Goal: Find specific page/section

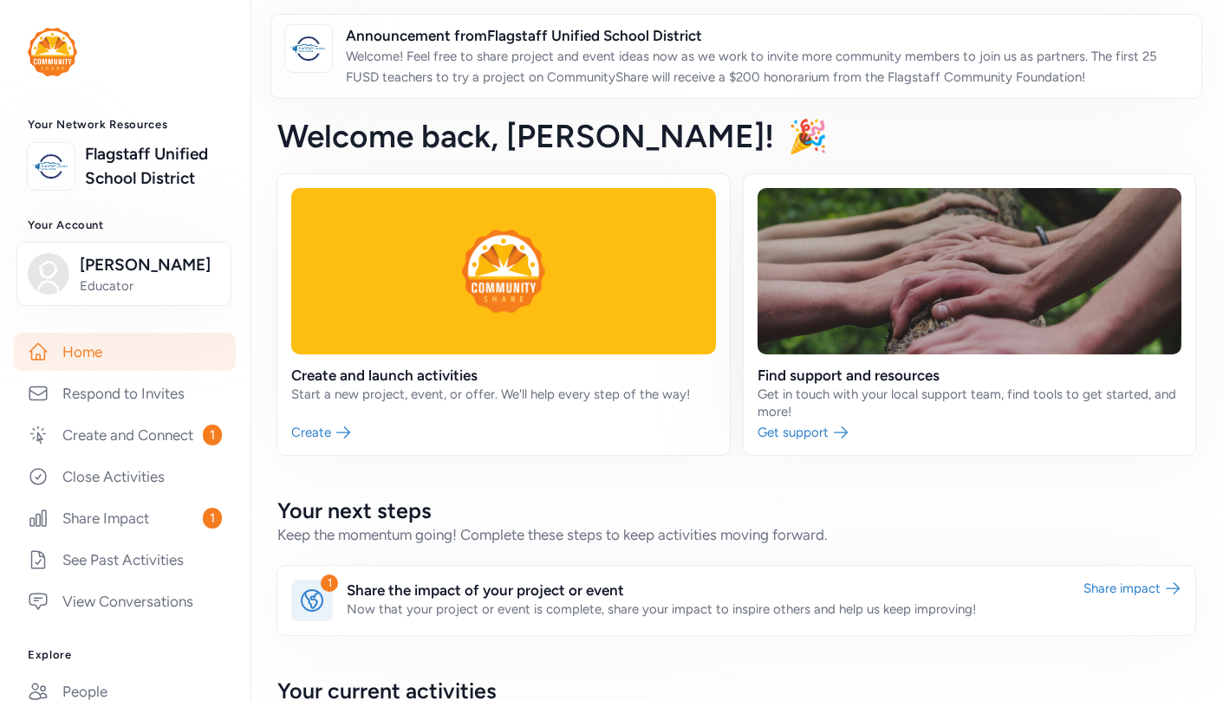
scroll to position [36, 0]
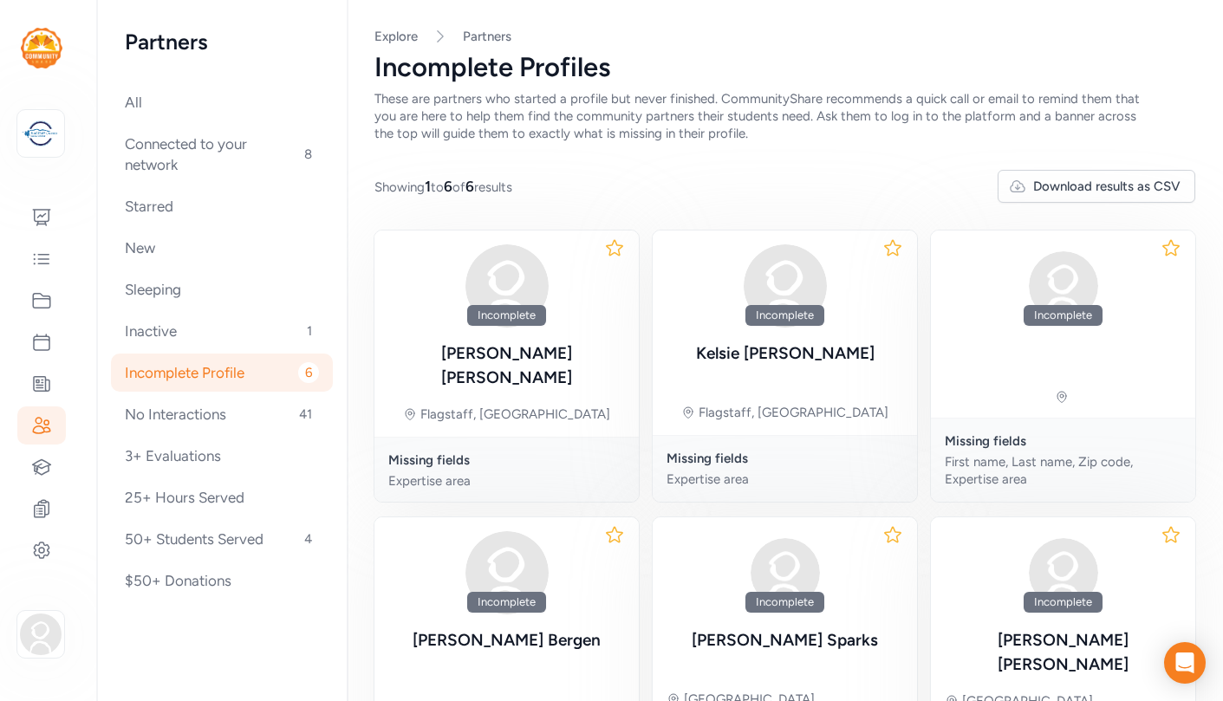
scroll to position [117, 0]
click at [47, 220] on icon at bounding box center [41, 218] width 17 height 16
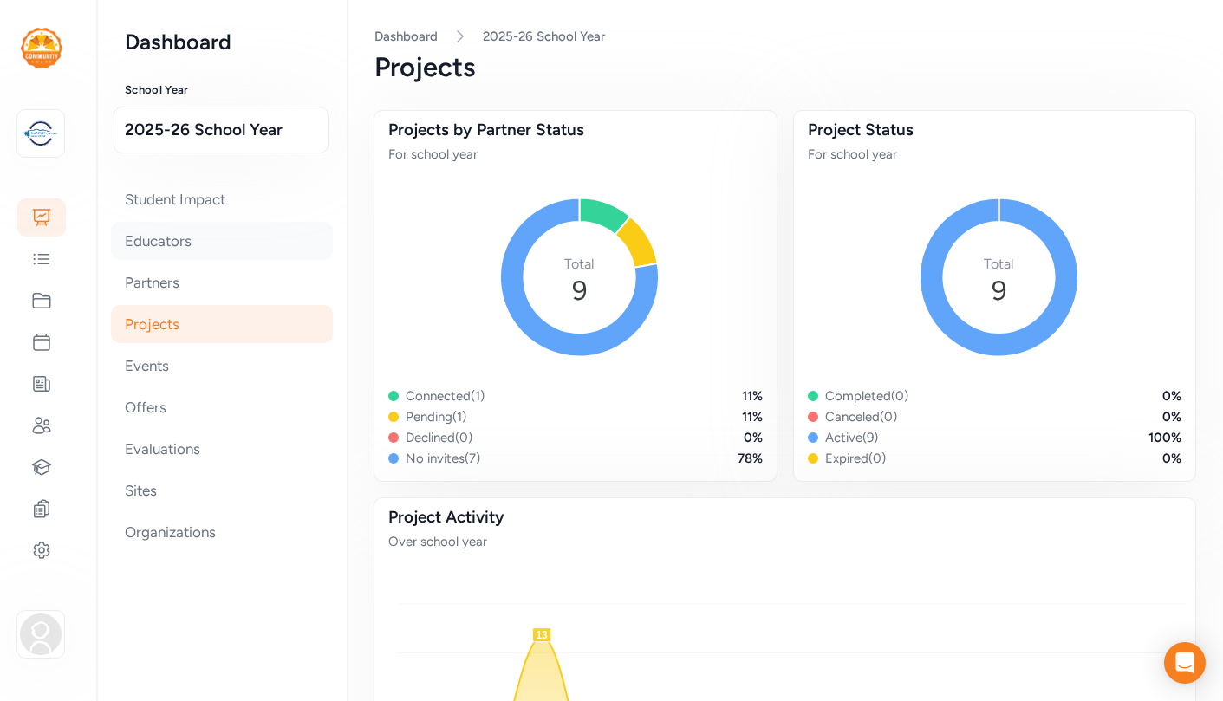
click at [165, 242] on div "Educators" at bounding box center [222, 241] width 222 height 38
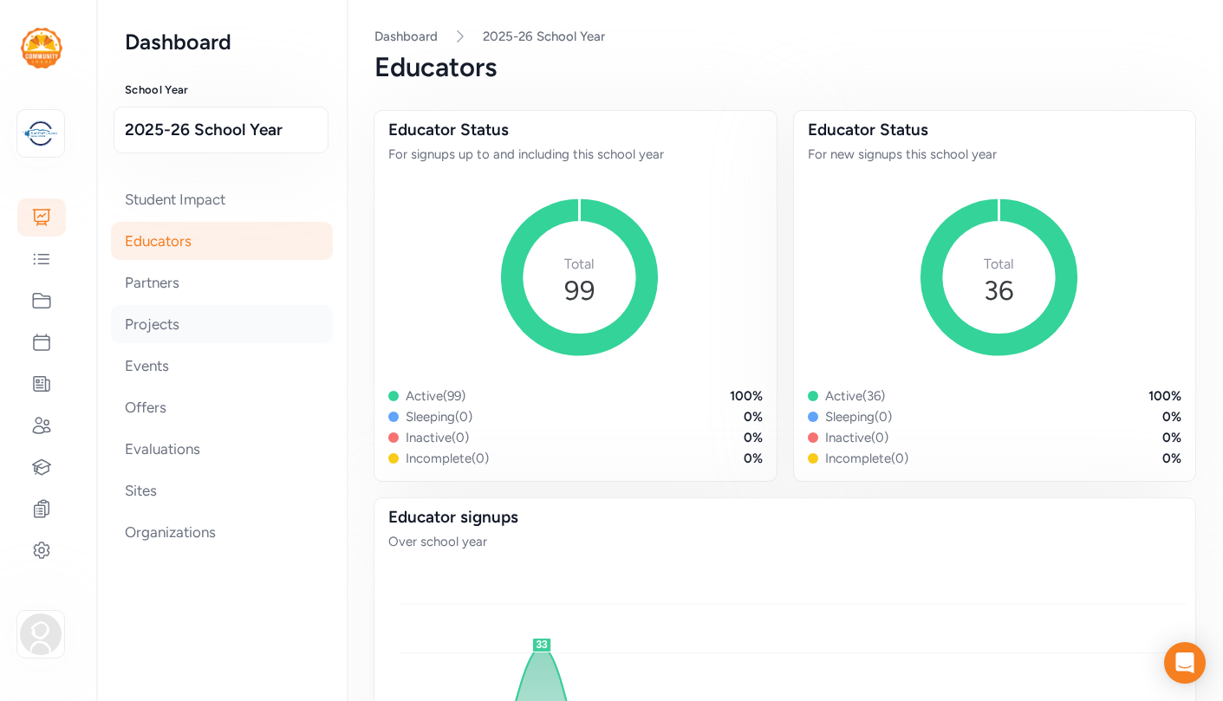
click at [159, 325] on div "Projects" at bounding box center [222, 324] width 222 height 38
